Goal: Find specific page/section: Find specific page/section

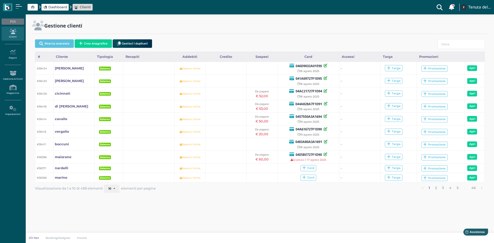
click at [7, 37] on link "Clienti" at bounding box center [13, 33] width 22 height 14
click at [54, 6] on span "Dashboard" at bounding box center [57, 7] width 19 height 5
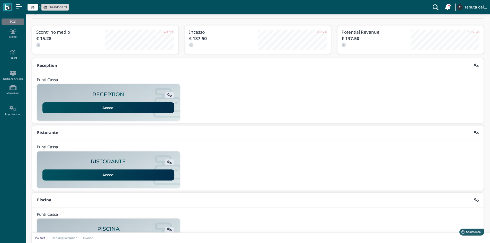
scroll to position [38, 0]
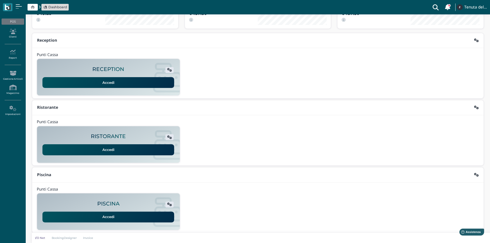
click at [71, 219] on link "Accedi" at bounding box center [108, 217] width 132 height 11
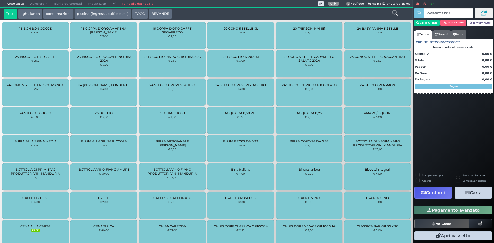
type input "04396B727F1D91"
